Goal: Information Seeking & Learning: Learn about a topic

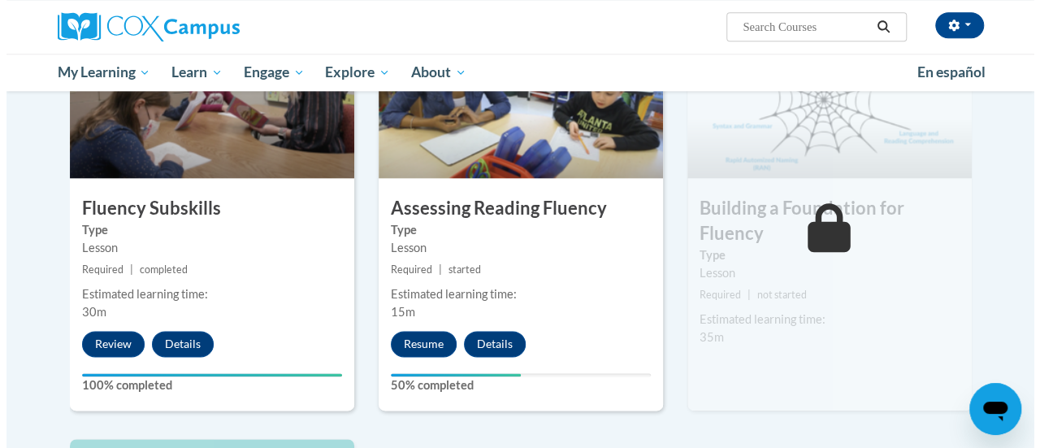
scroll to position [913, 0]
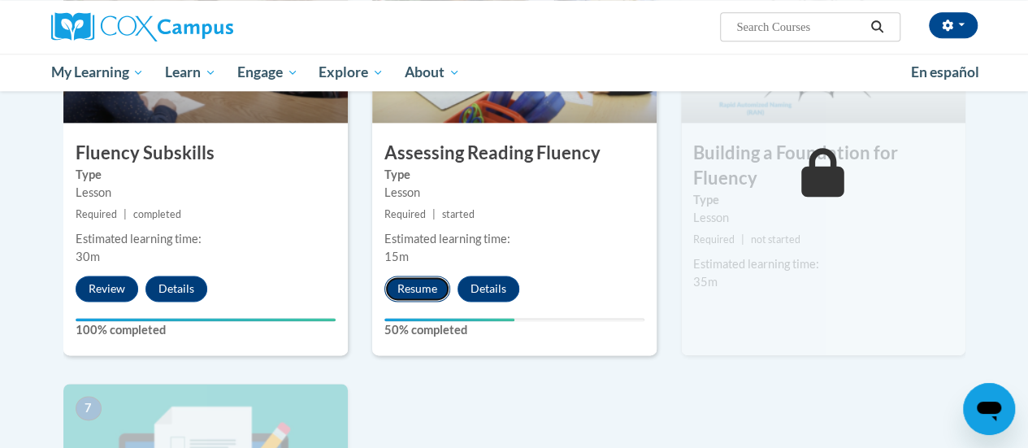
click at [419, 286] on button "Resume" at bounding box center [417, 288] width 66 height 26
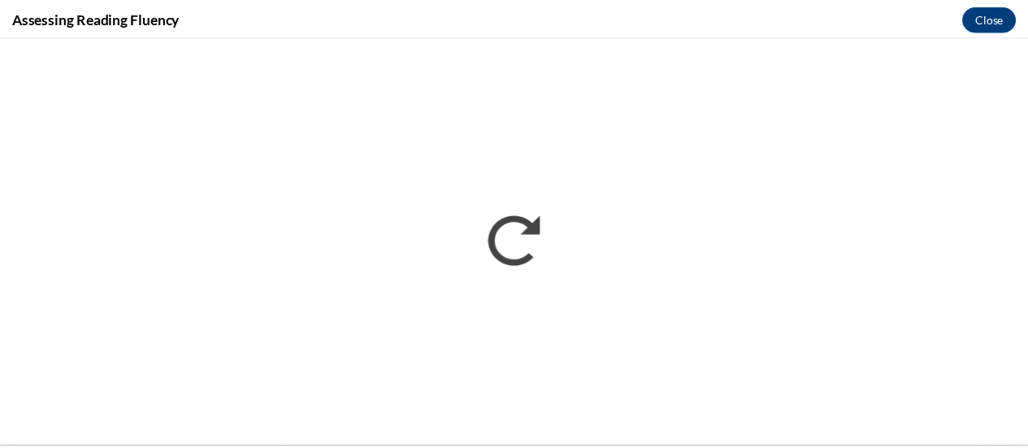
scroll to position [0, 0]
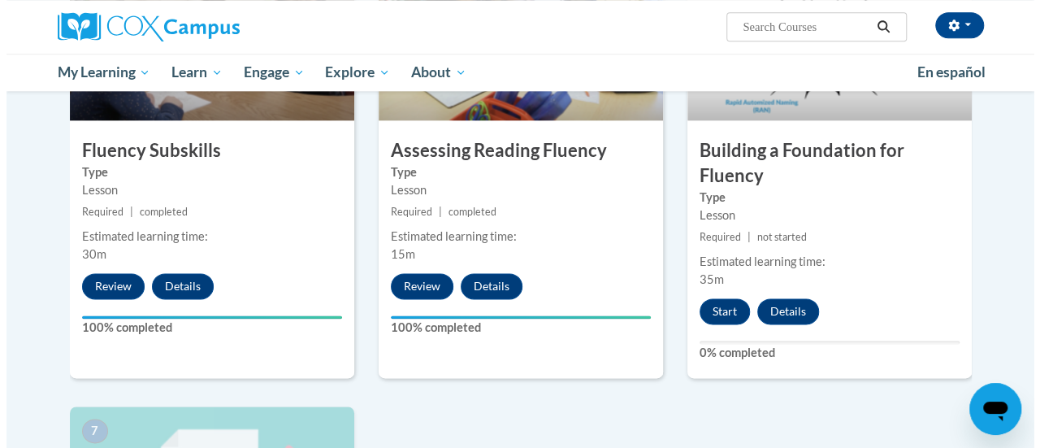
scroll to position [912, 0]
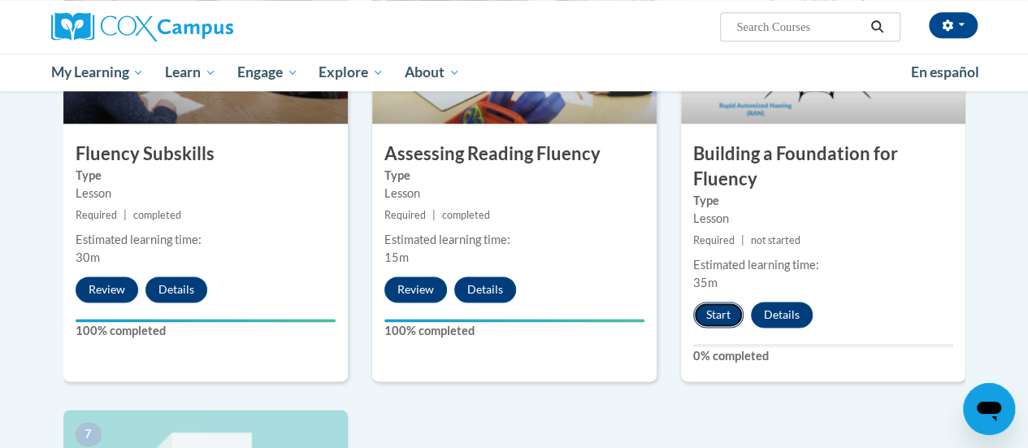
click at [718, 323] on button "Start" at bounding box center [718, 314] width 50 height 26
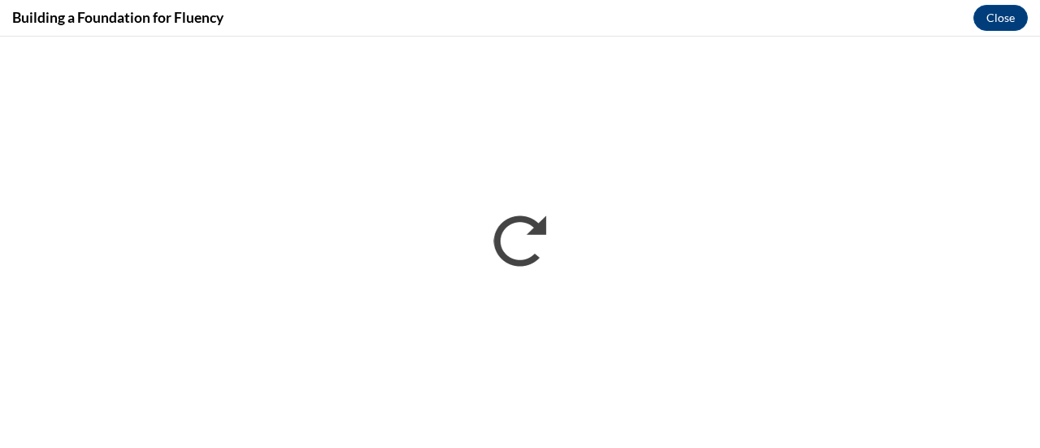
scroll to position [0, 0]
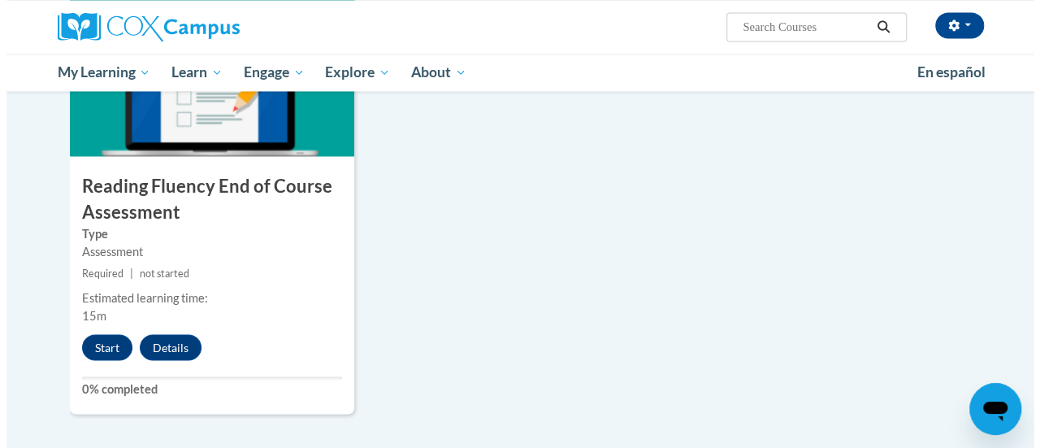
scroll to position [1314, 0]
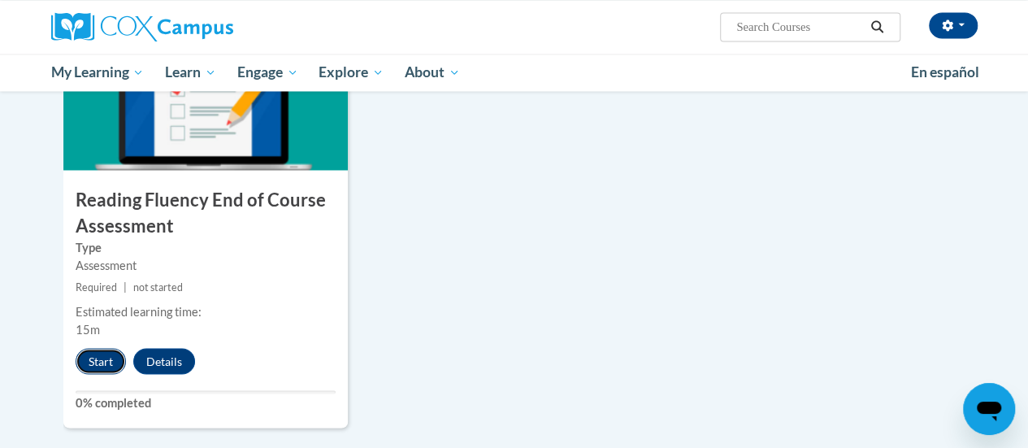
click at [89, 362] on button "Start" at bounding box center [101, 361] width 50 height 26
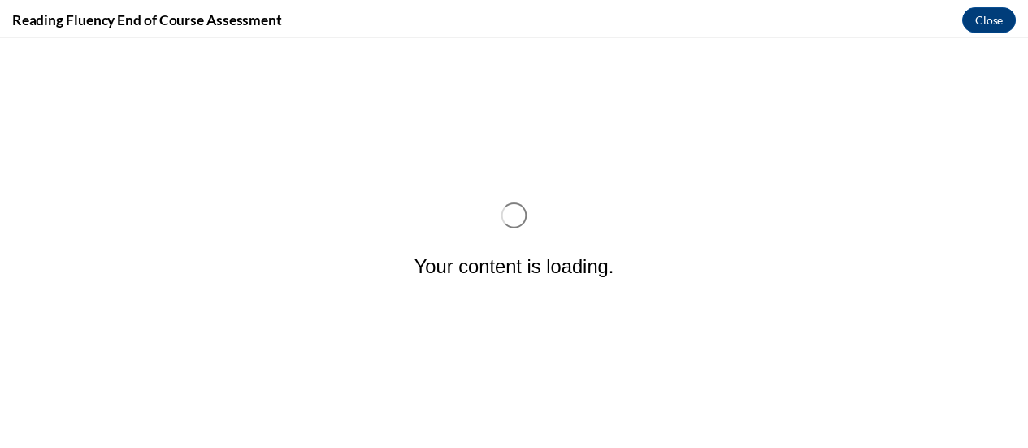
scroll to position [0, 0]
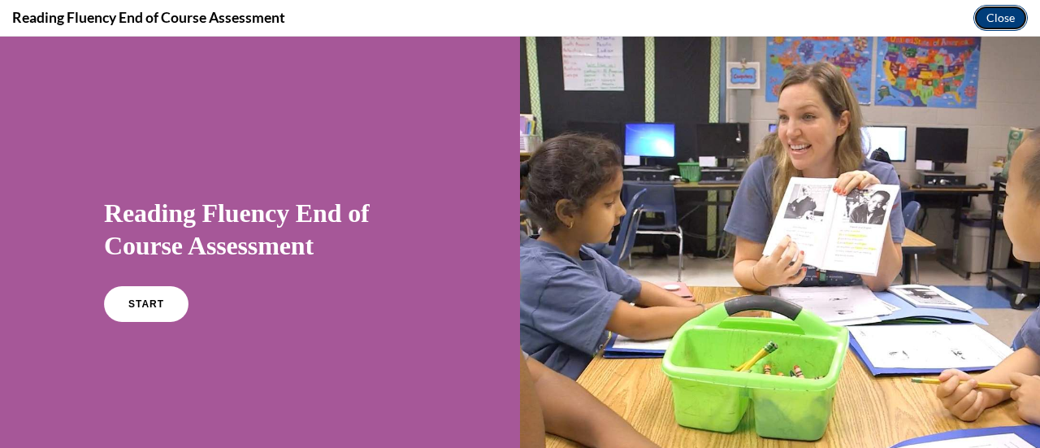
click at [1011, 11] on button "Close" at bounding box center [1001, 18] width 54 height 26
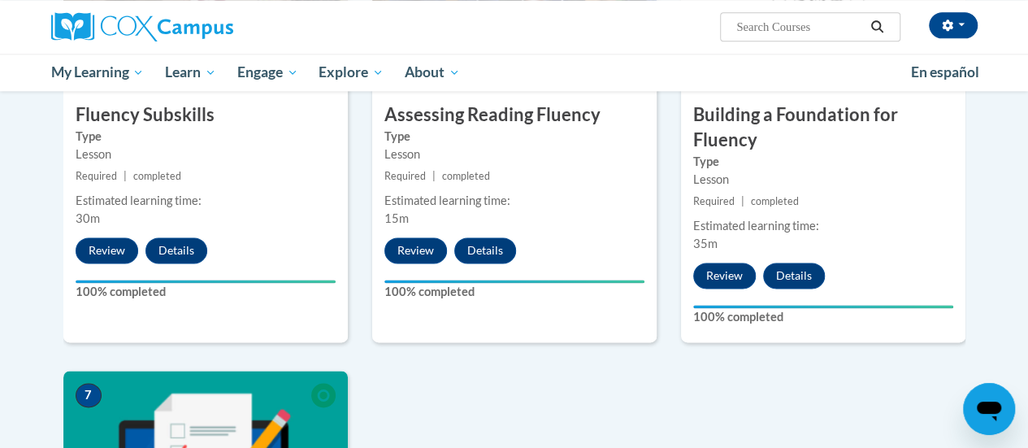
scroll to position [950, 0]
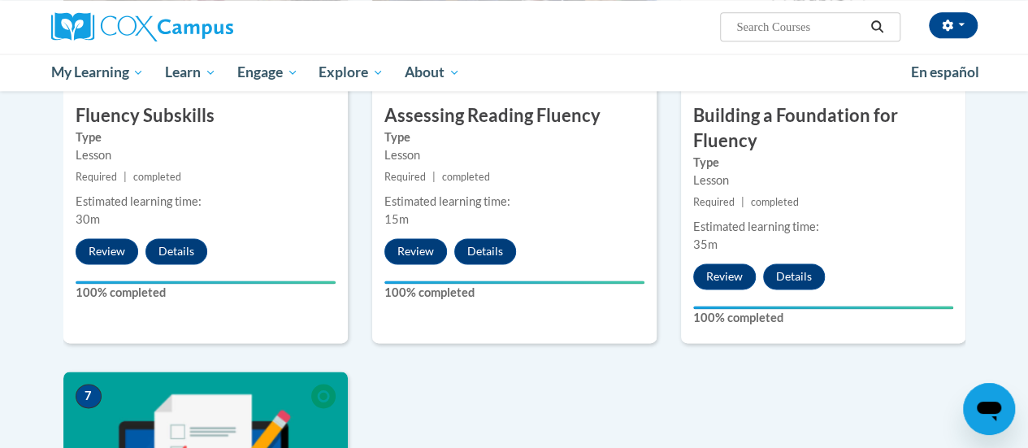
click at [636, 393] on div "1 Pre-Course Survey for Reading Fluency Type Pre-Course Survey Required | compl…" at bounding box center [514, 147] width 926 height 1346
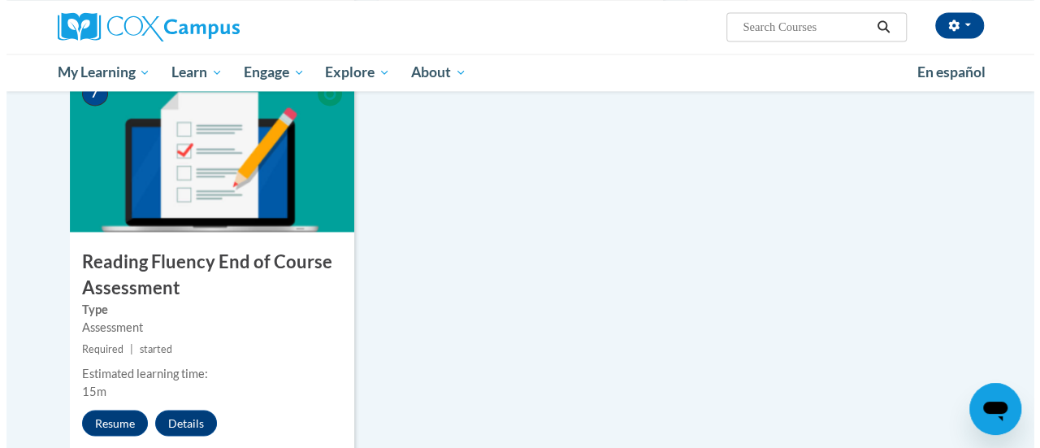
scroll to position [1345, 0]
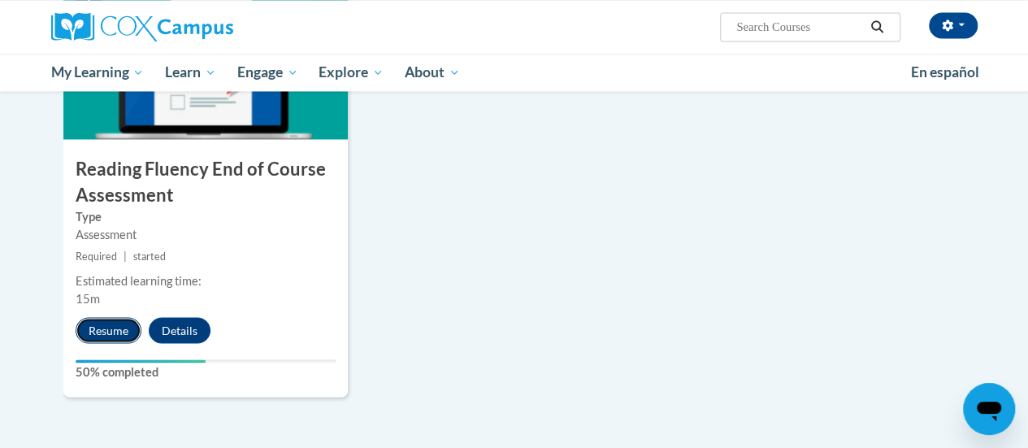
click at [99, 332] on button "Resume" at bounding box center [109, 330] width 66 height 26
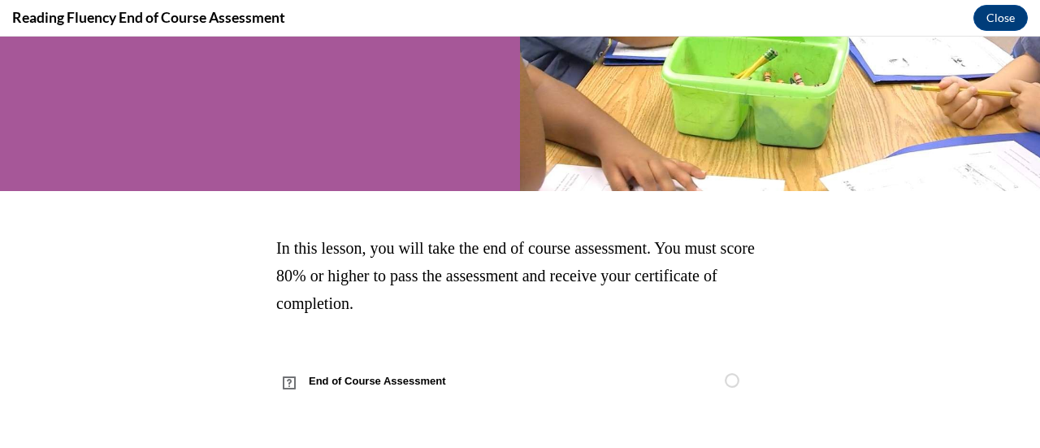
scroll to position [0, 0]
